Goal: Find specific page/section: Find specific page/section

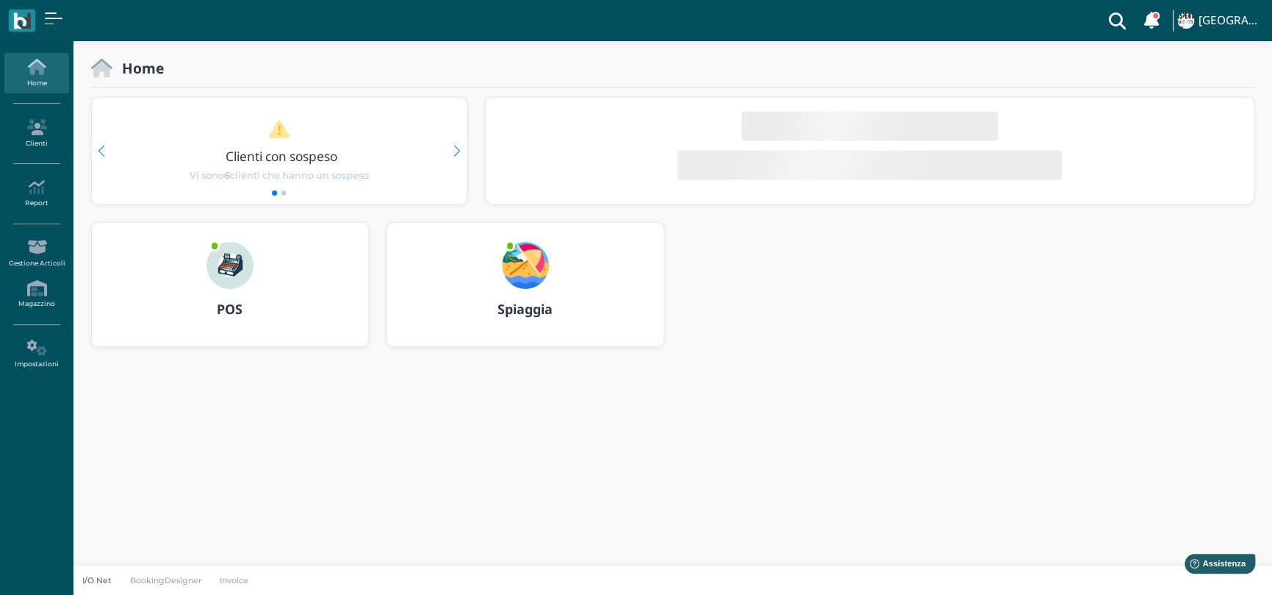
click at [528, 269] on img at bounding box center [525, 265] width 47 height 47
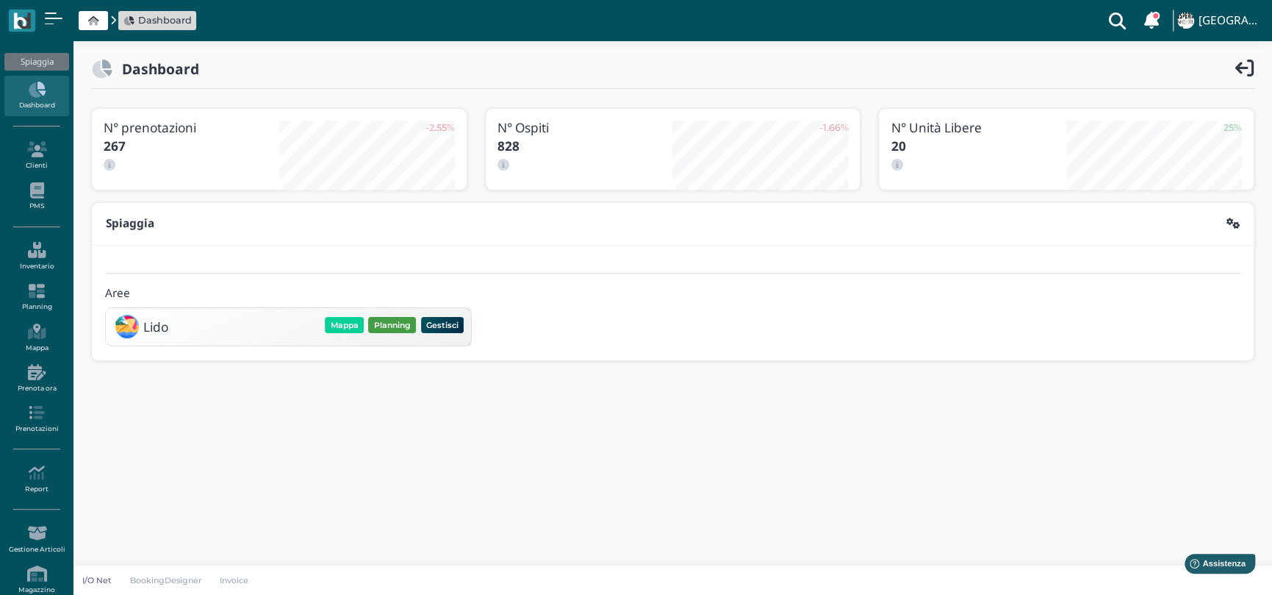
click at [400, 317] on button "Planning" at bounding box center [392, 325] width 48 height 16
